Goal: Task Accomplishment & Management: Manage account settings

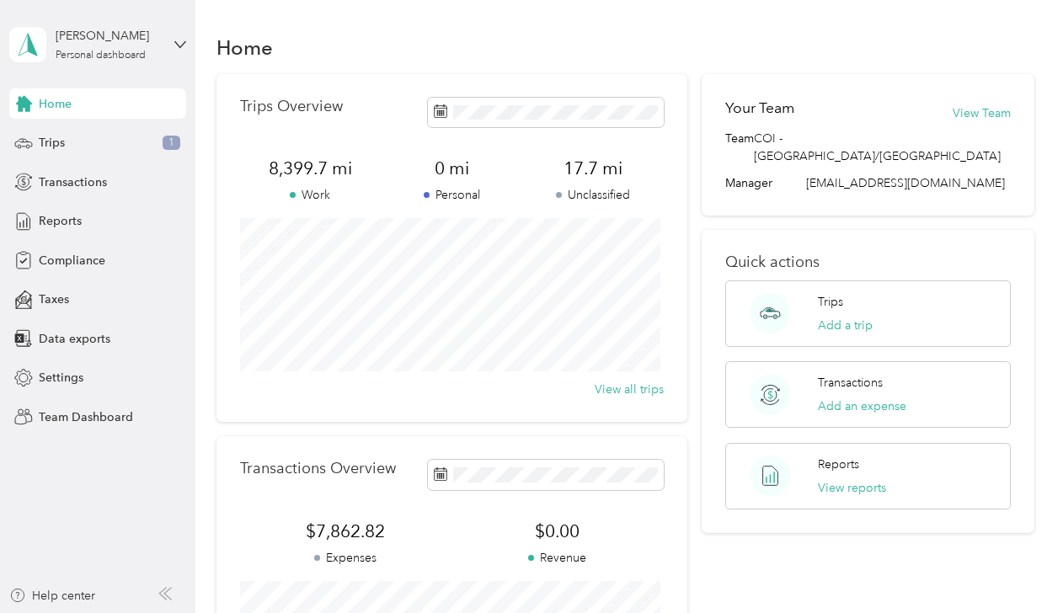
click at [179, 39] on icon at bounding box center [180, 45] width 12 height 12
click at [88, 141] on div "Team dashboard" at bounding box center [186, 134] width 331 height 29
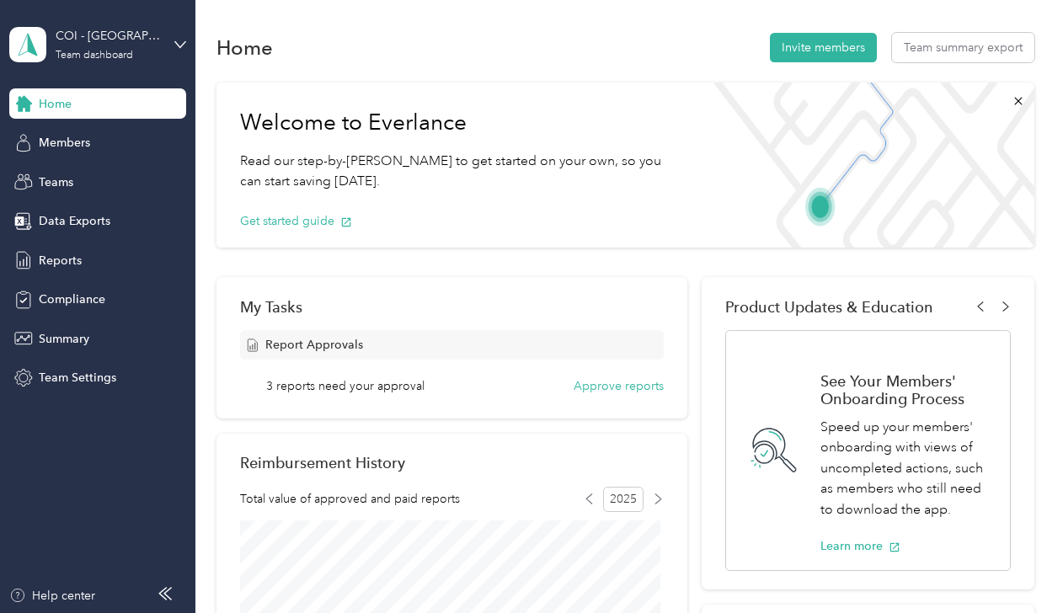
click at [643, 390] on button "Approve reports" at bounding box center [618, 386] width 90 height 18
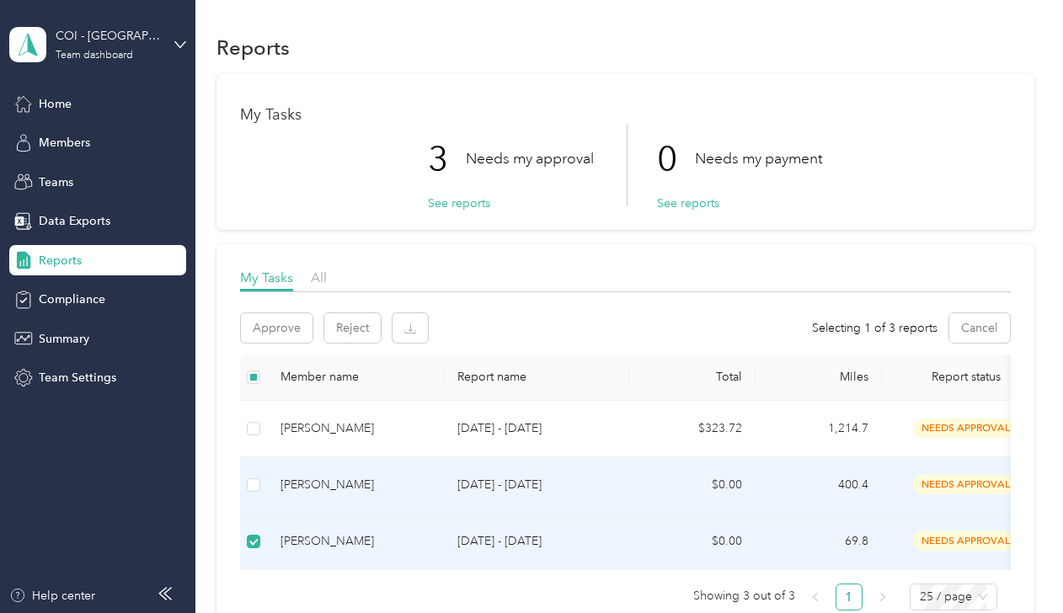
click at [253, 496] on td at bounding box center [253, 485] width 27 height 56
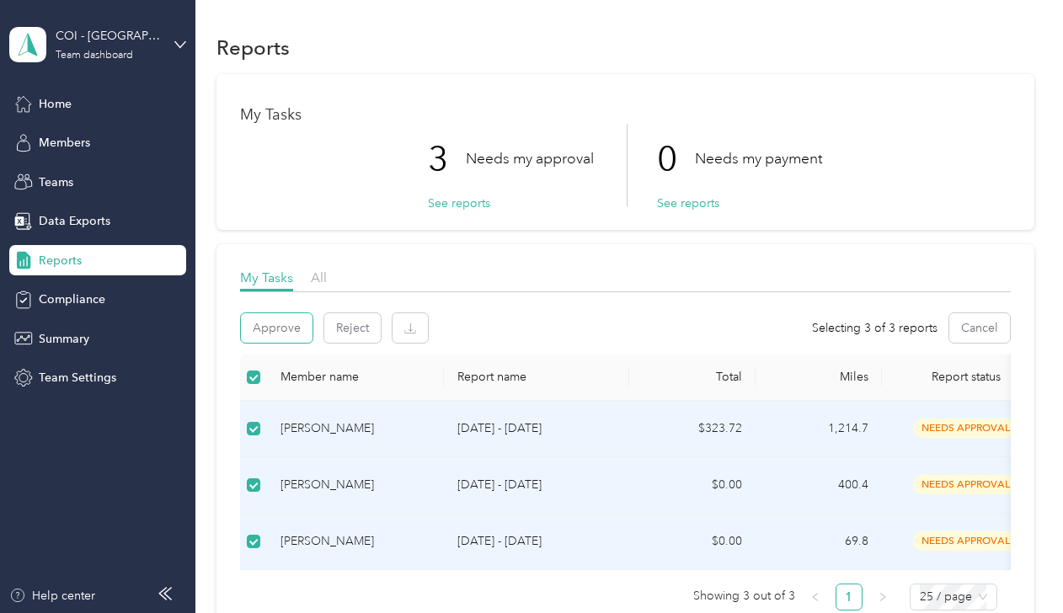
click at [300, 321] on button "Approve" at bounding box center [277, 327] width 72 height 29
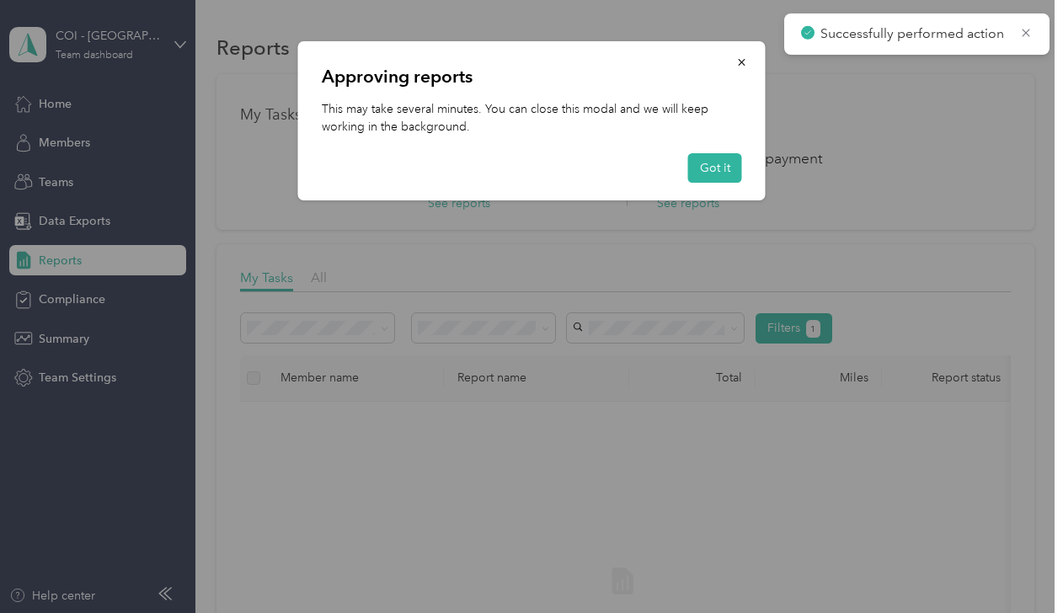
click at [728, 173] on button "Got it" at bounding box center [715, 167] width 54 height 29
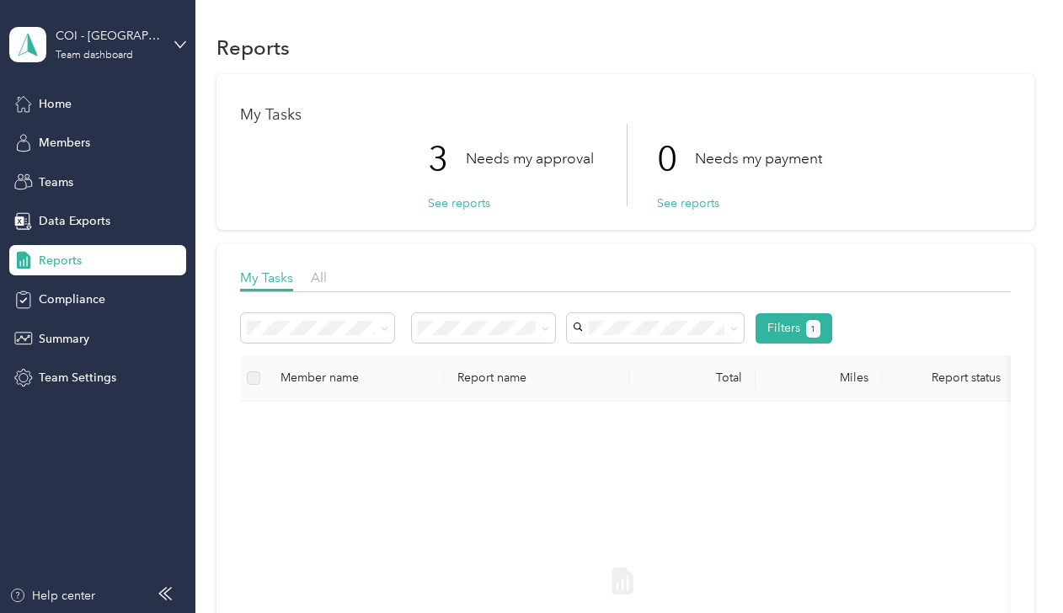
click at [51, 102] on span "Home" at bounding box center [55, 104] width 33 height 18
